Goal: Information Seeking & Learning: Learn about a topic

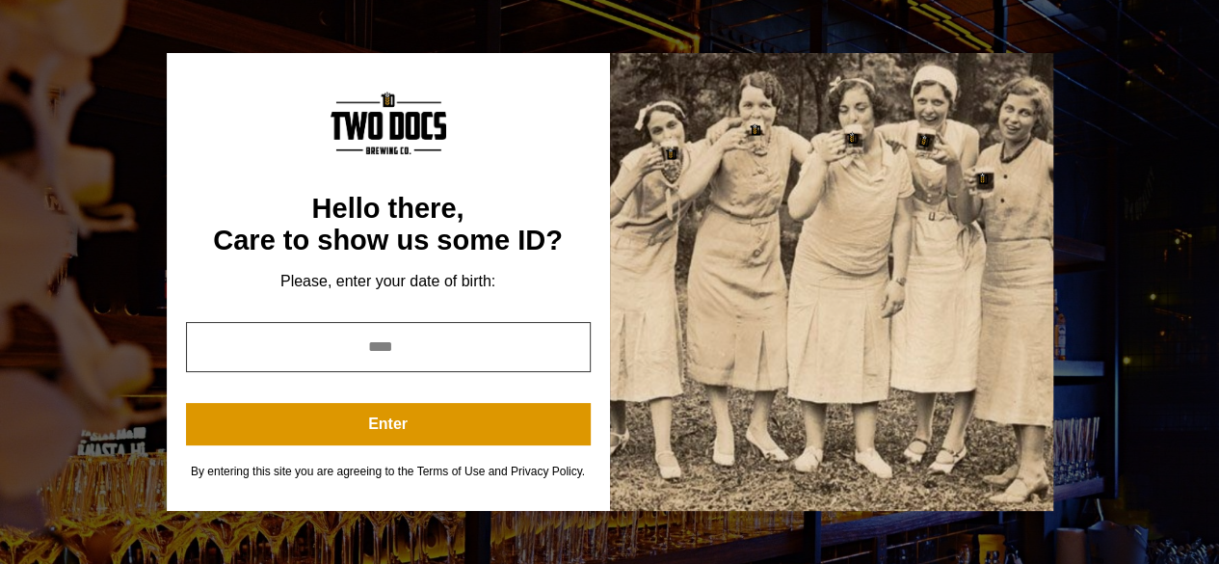
click at [394, 350] on input "year" at bounding box center [388, 347] width 405 height 50
type input "****"
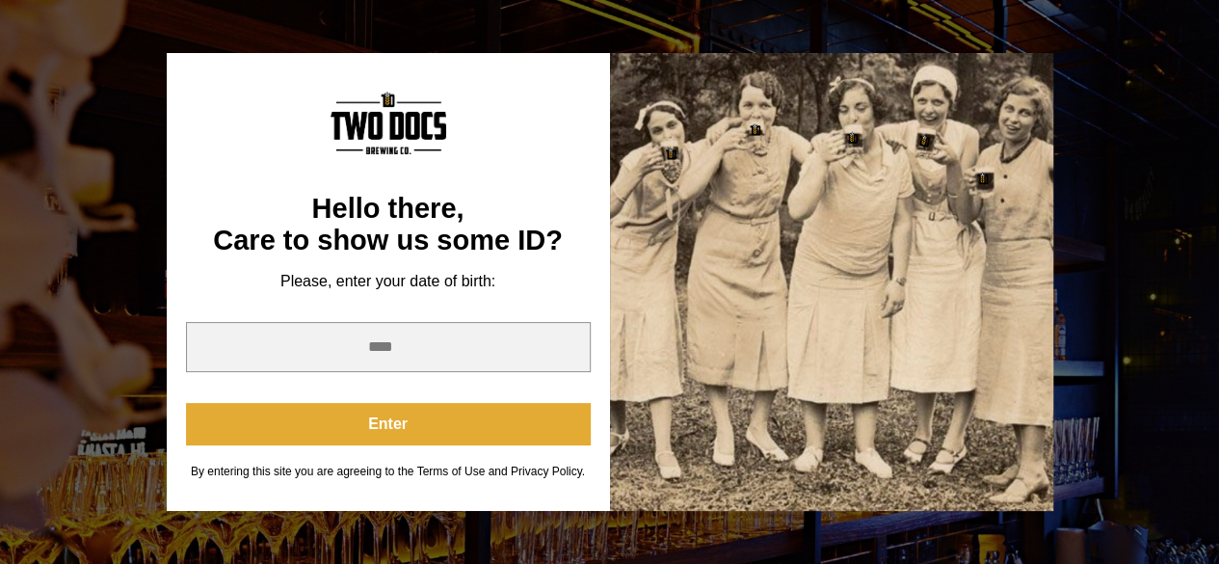
click at [444, 426] on button "Enter" at bounding box center [388, 424] width 405 height 42
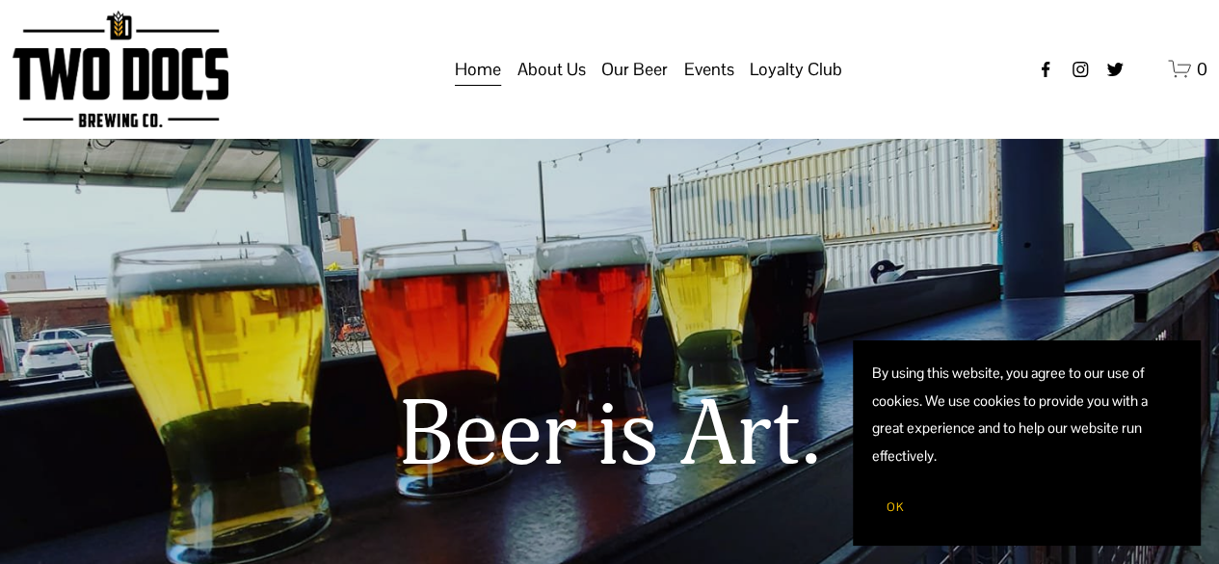
click at [644, 86] on span "Our Beer" at bounding box center [634, 69] width 67 height 33
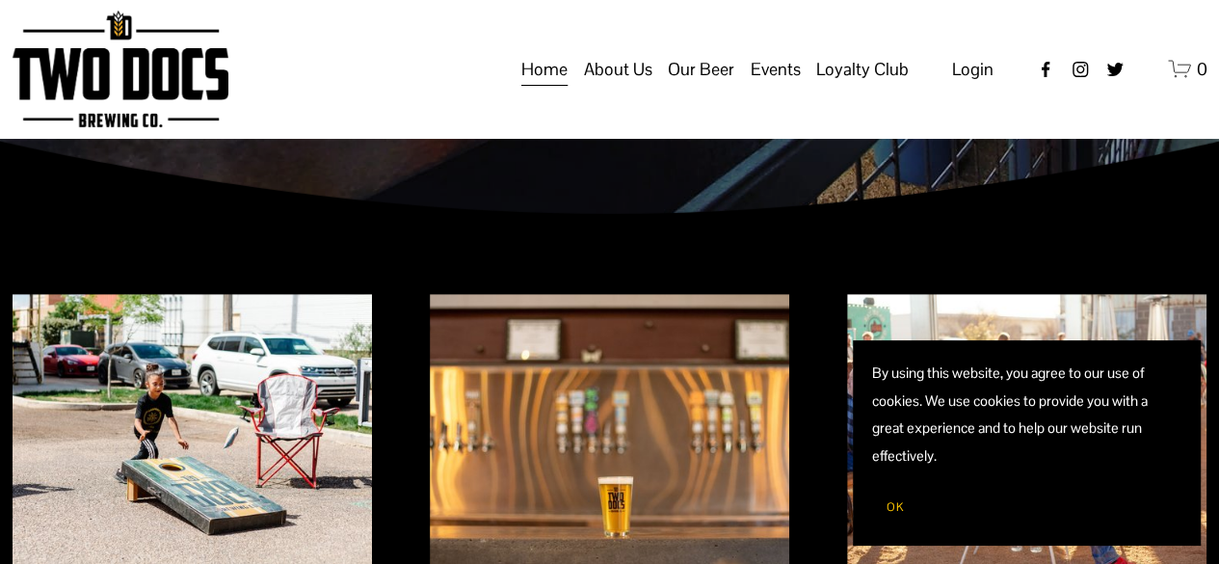
scroll to position [578, 0]
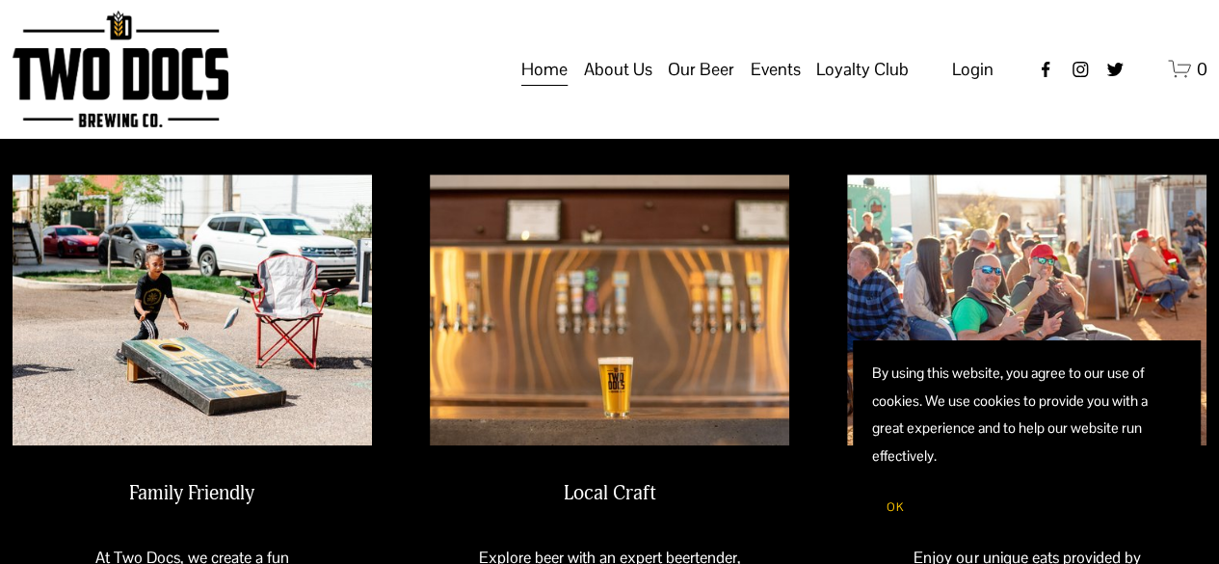
click at [887, 502] on span "OK" at bounding box center [895, 506] width 17 height 15
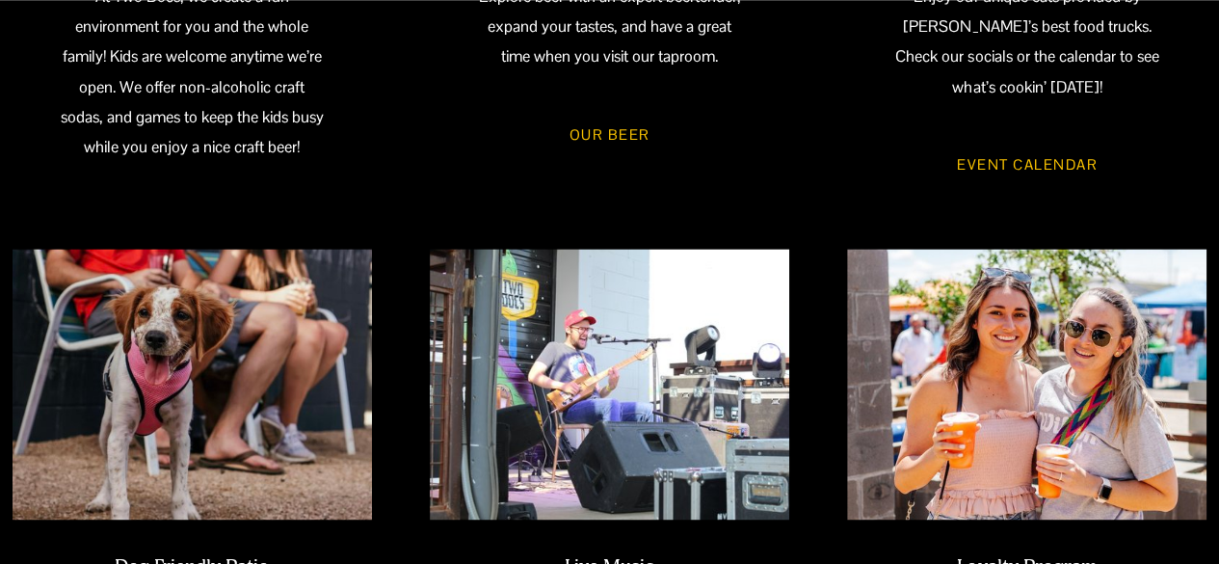
scroll to position [1253, 0]
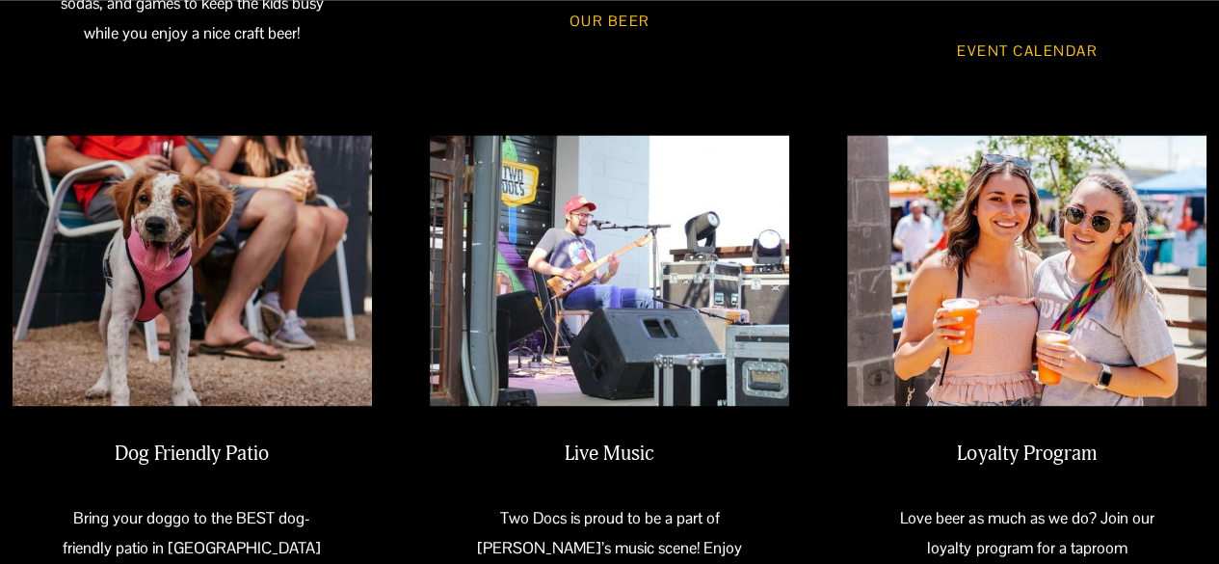
click at [596, 25] on link "Our Beer" at bounding box center [610, 20] width 139 height 53
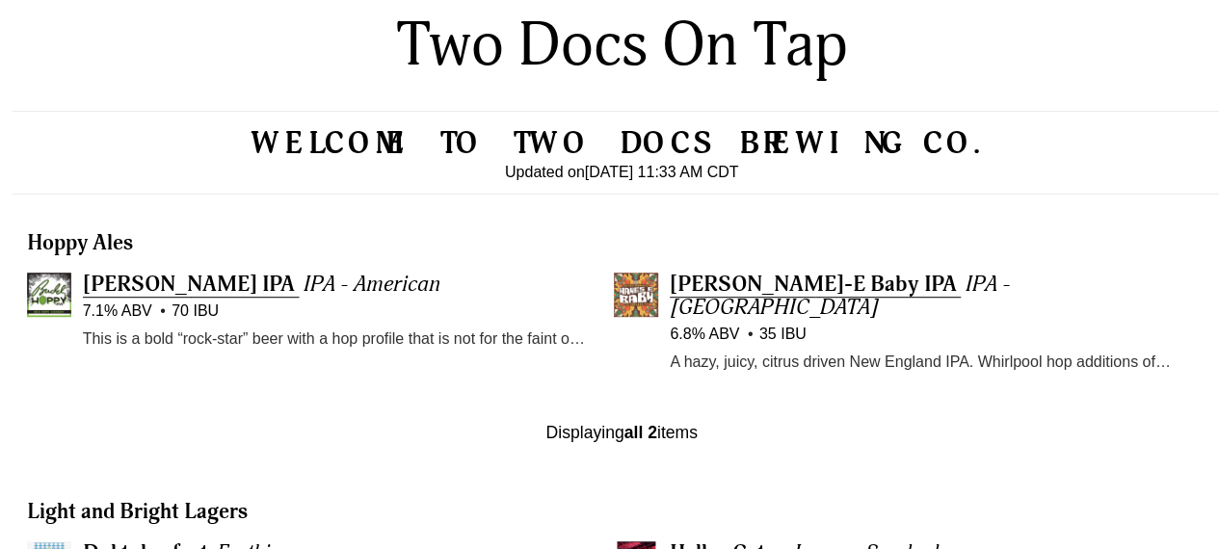
scroll to position [482, 0]
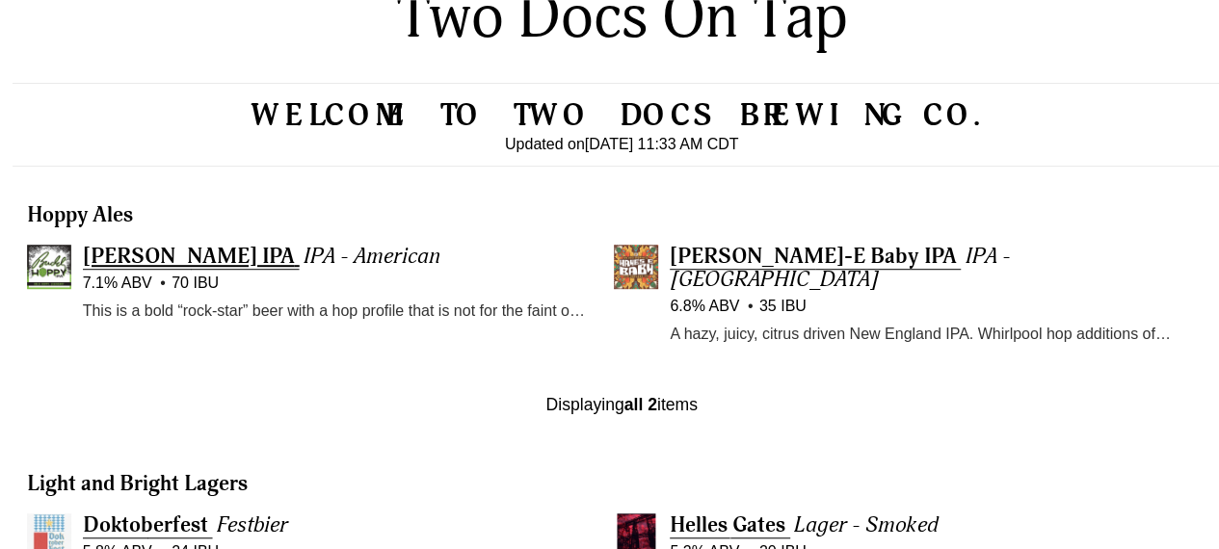
click at [145, 258] on span "[PERSON_NAME] IPA" at bounding box center [189, 256] width 212 height 27
